Goal: Transaction & Acquisition: Purchase product/service

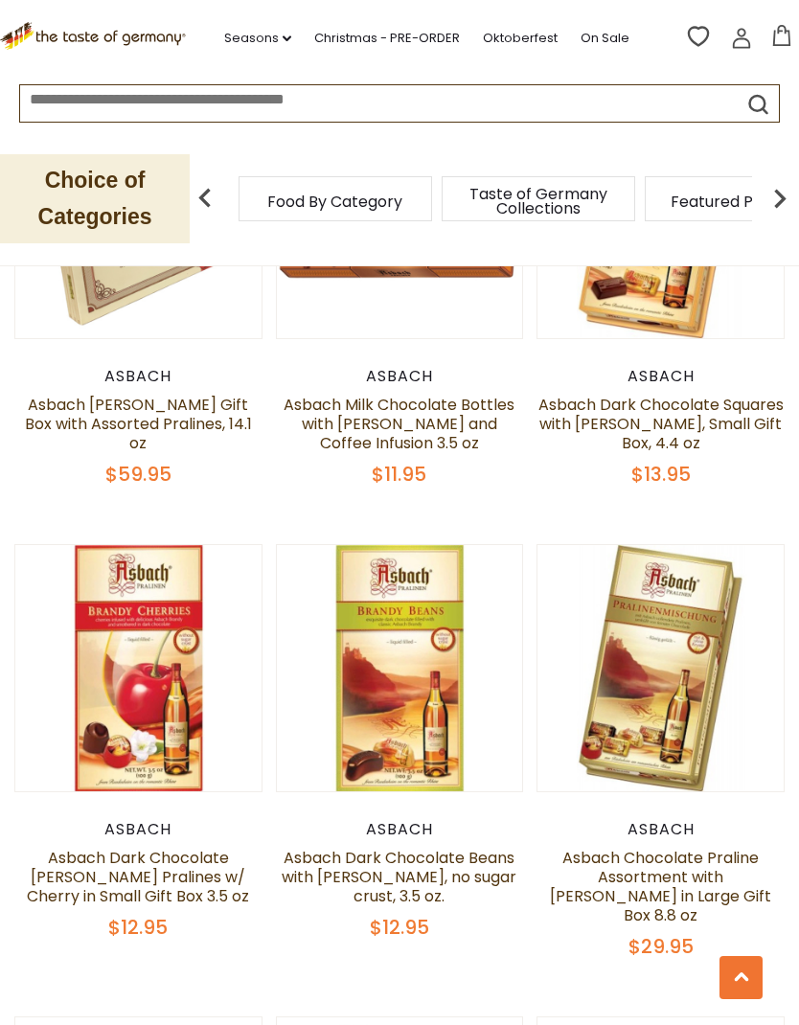
scroll to position [1683, 0]
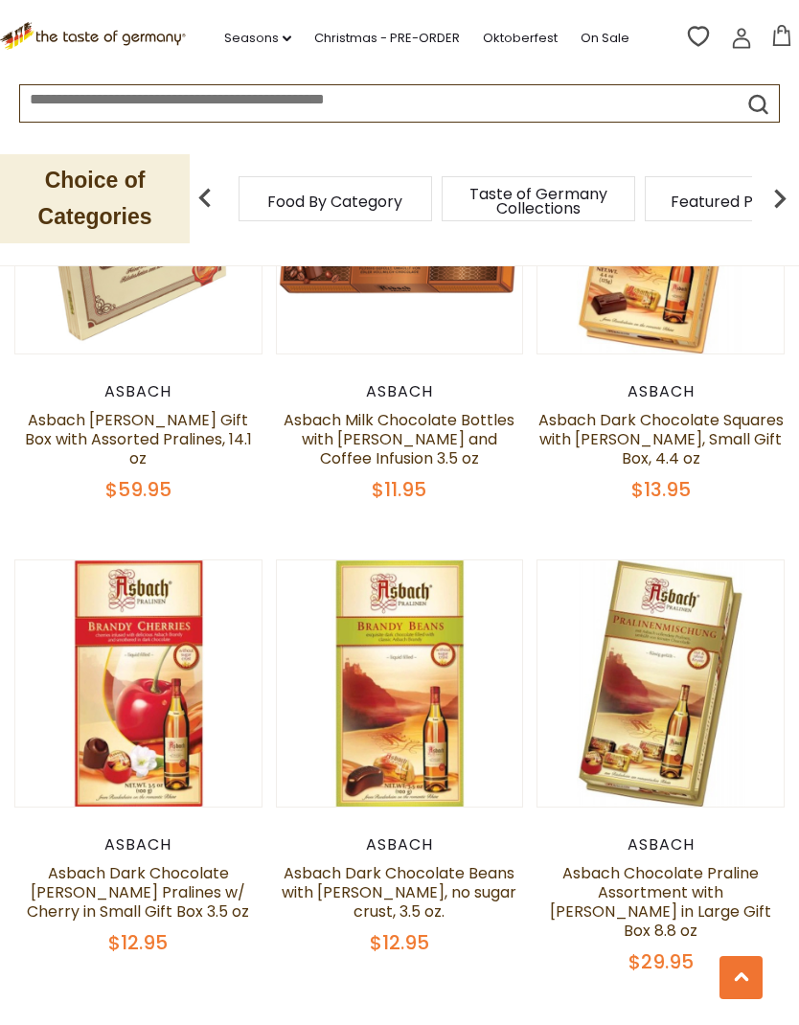
click at [121, 387] on button "Quick View" at bounding box center [138, 365] width 129 height 43
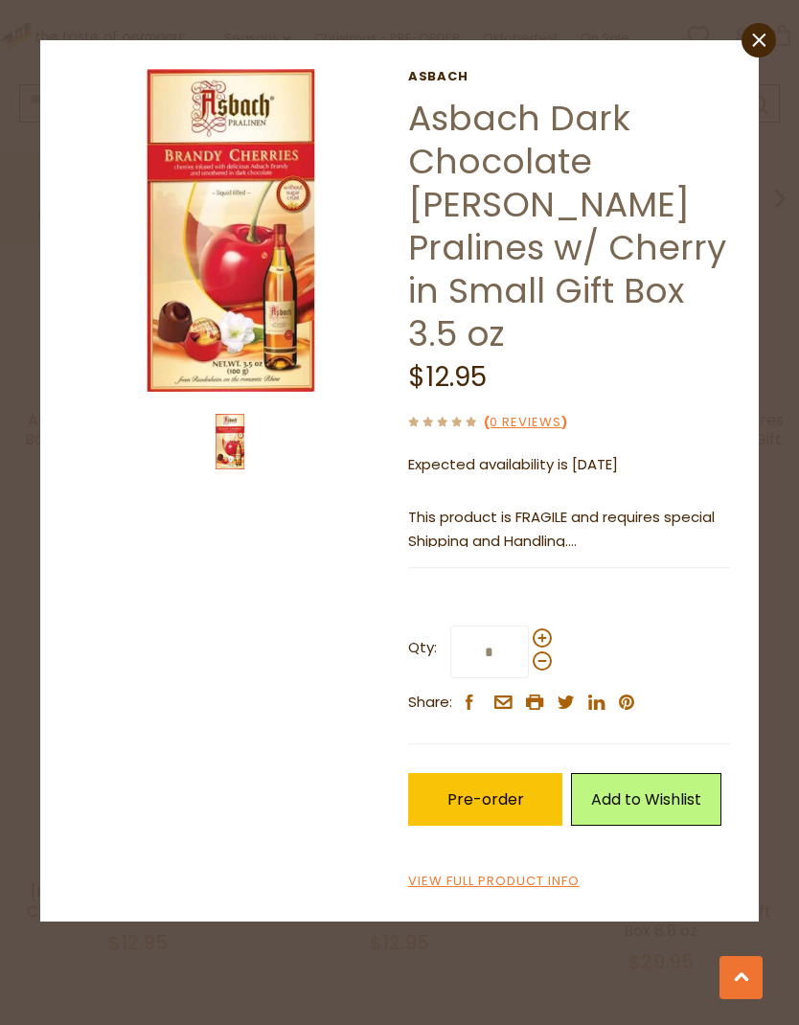
click at [211, 357] on img at bounding box center [230, 230] width 323 height 323
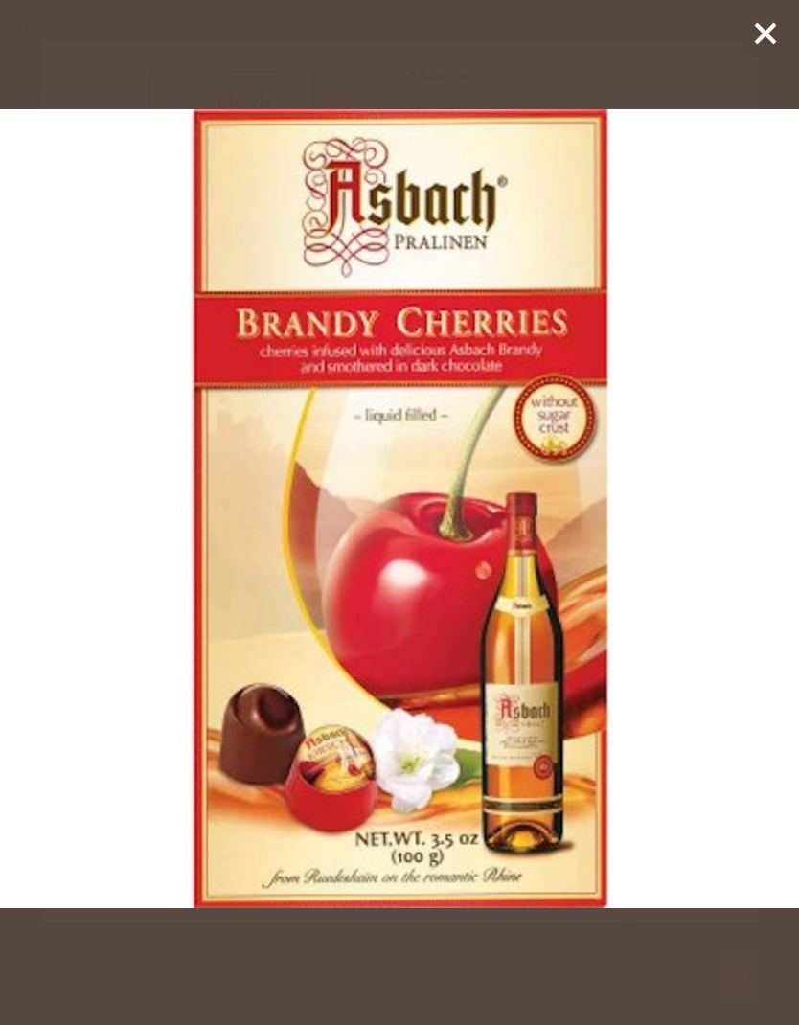
click at [200, 657] on img at bounding box center [399, 508] width 799 height 799
click at [773, 37] on icon at bounding box center [765, 33] width 29 height 29
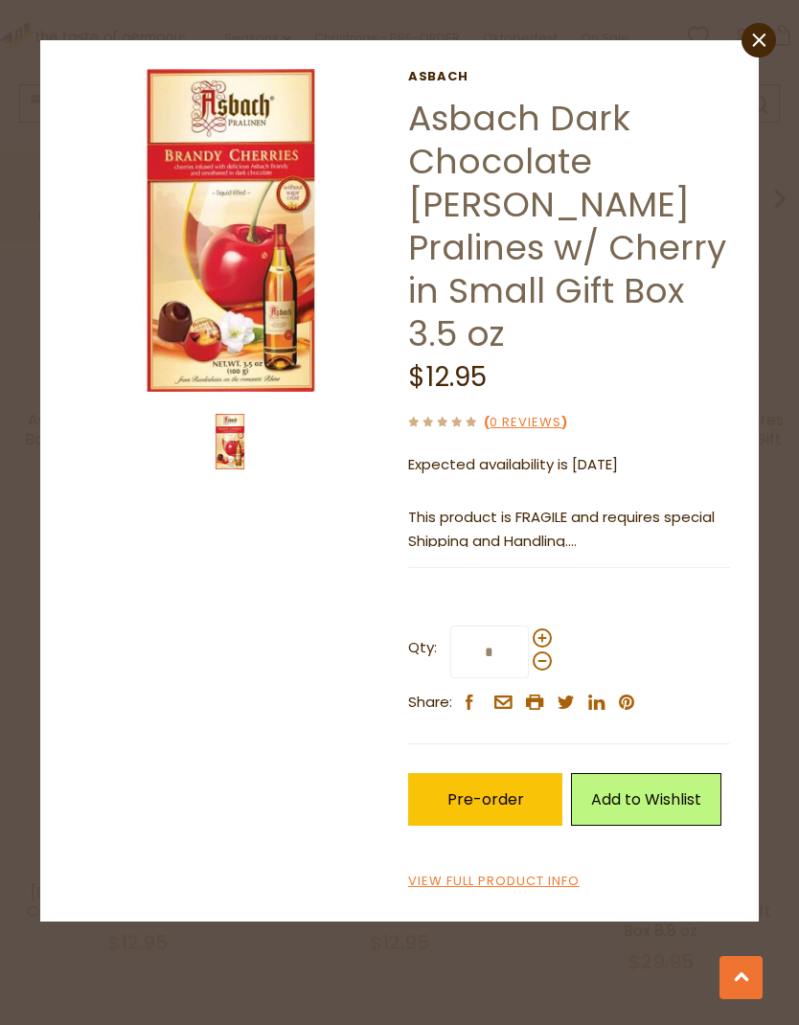
click at [240, 454] on img at bounding box center [230, 442] width 56 height 56
click at [184, 337] on img at bounding box center [230, 230] width 323 height 323
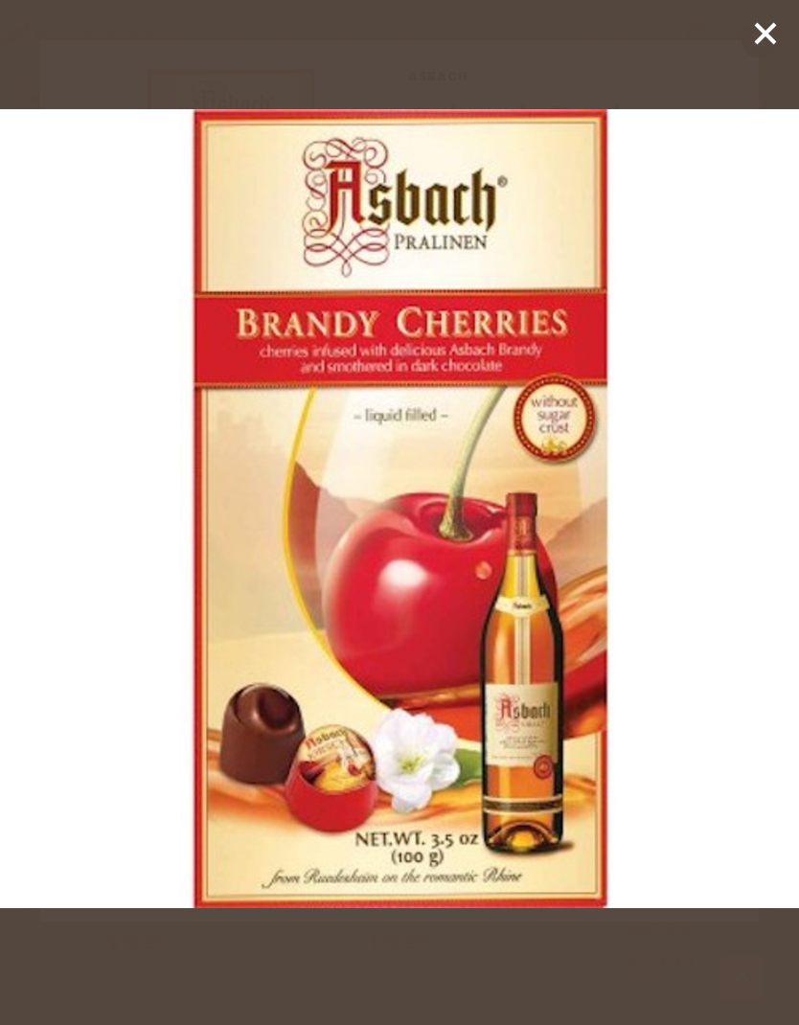
click at [173, 969] on div at bounding box center [399, 512] width 799 height 1025
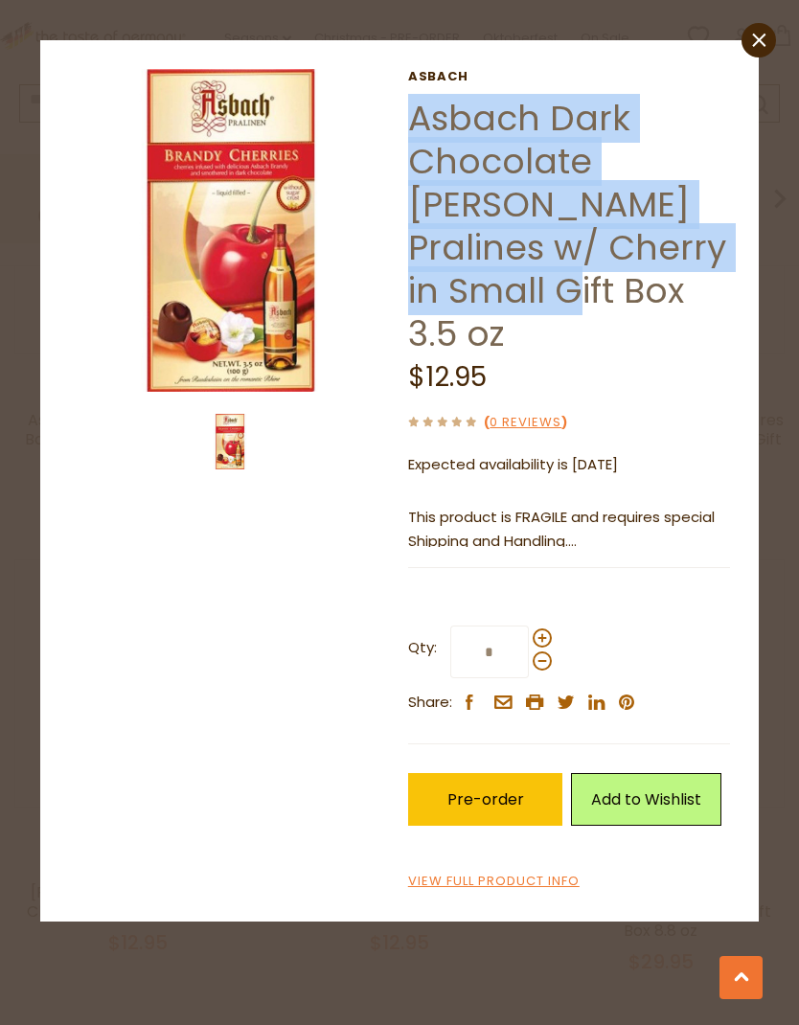
scroll to position [1760, 0]
click at [696, 291] on h1 "Asbach Dark Chocolate [PERSON_NAME] Pralines w/ Cherry in Small Gift Box 3.5 oz" at bounding box center [569, 226] width 323 height 259
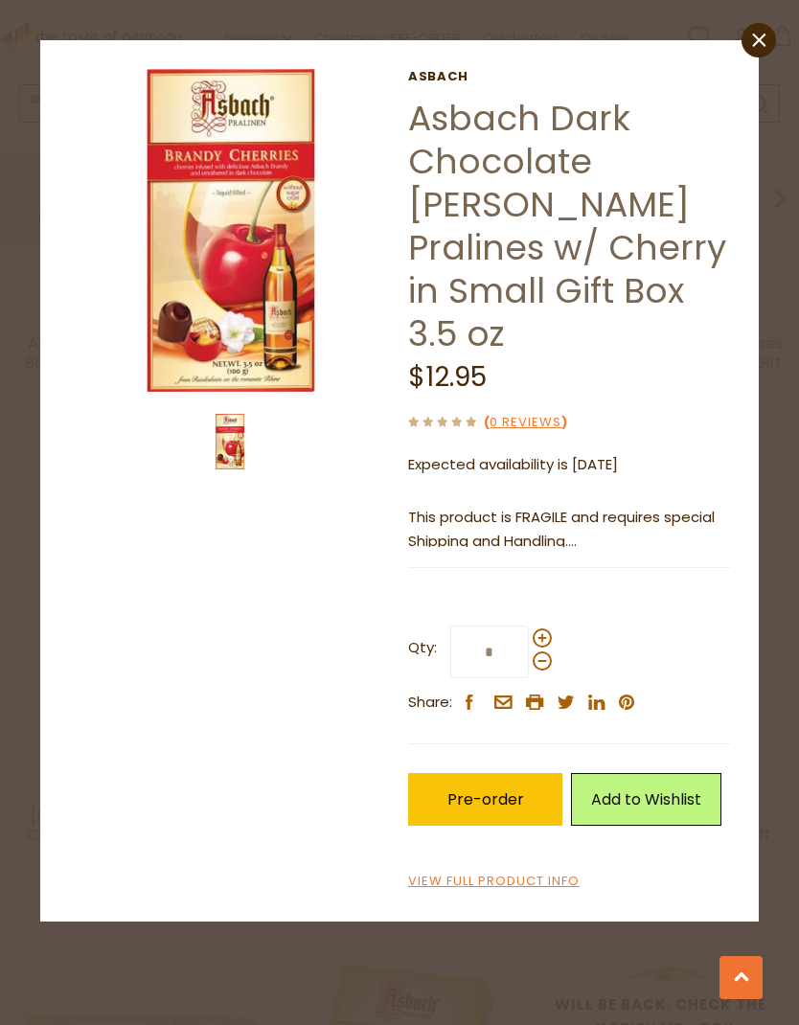
click at [648, 250] on link "Asbach Dark Chocolate [PERSON_NAME] Pralines w/ Cherry in Small Gift Box 3.5 oz" at bounding box center [567, 226] width 318 height 264
